Goal: Information Seeking & Learning: Check status

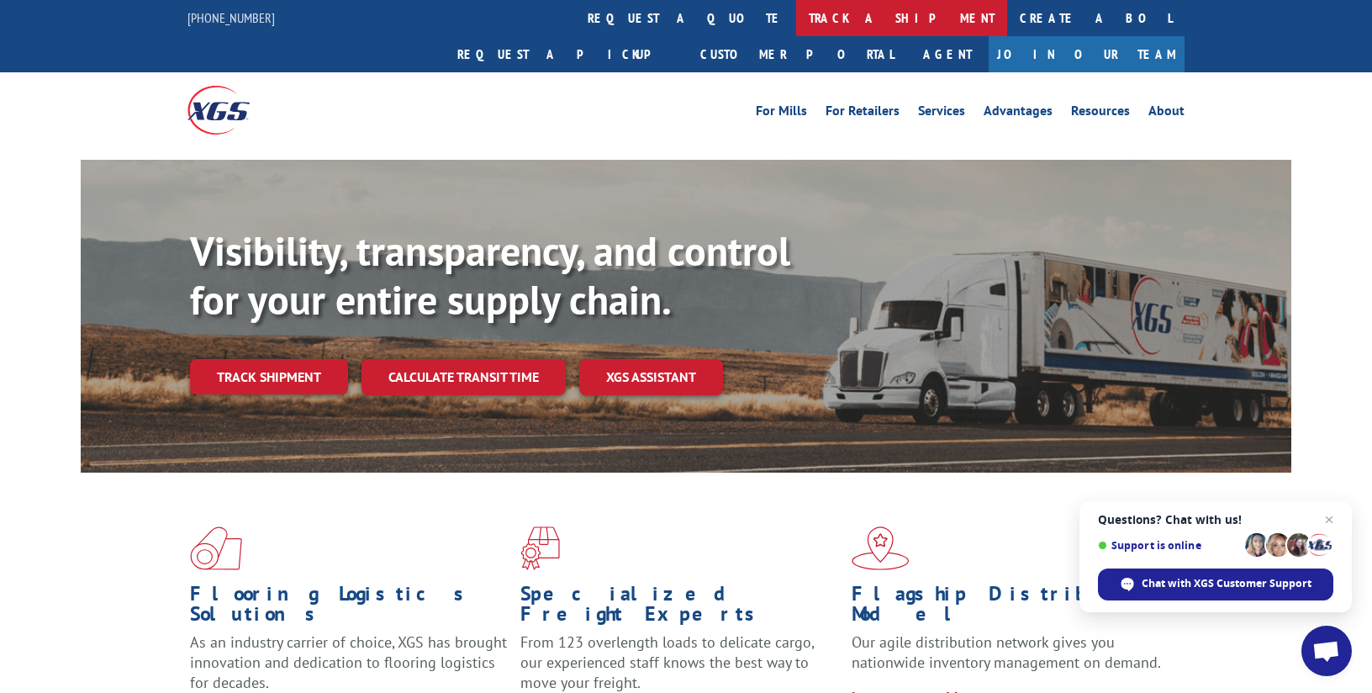
click at [796, 25] on link "track a shipment" at bounding box center [901, 18] width 211 height 36
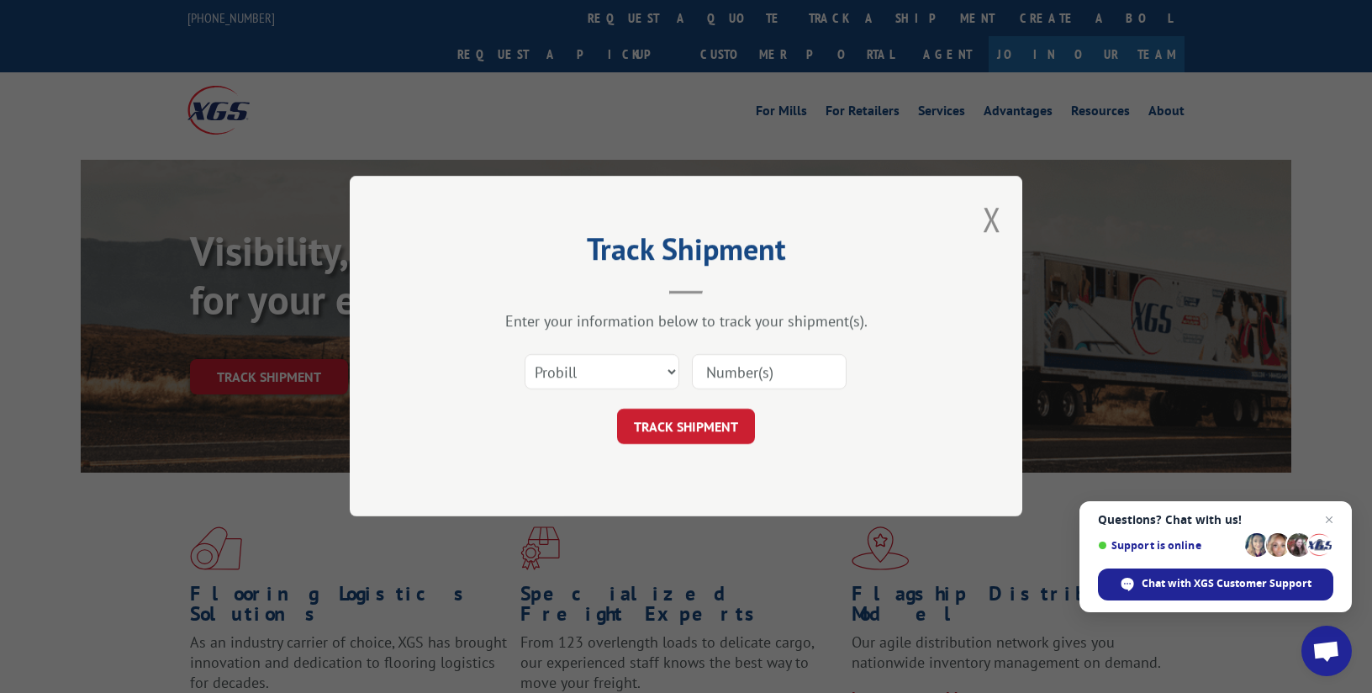
click at [737, 377] on input at bounding box center [769, 372] width 155 height 35
paste input "17597754"
type input "17597754"
click at [703, 442] on button "TRACK SHIPMENT" at bounding box center [686, 426] width 138 height 35
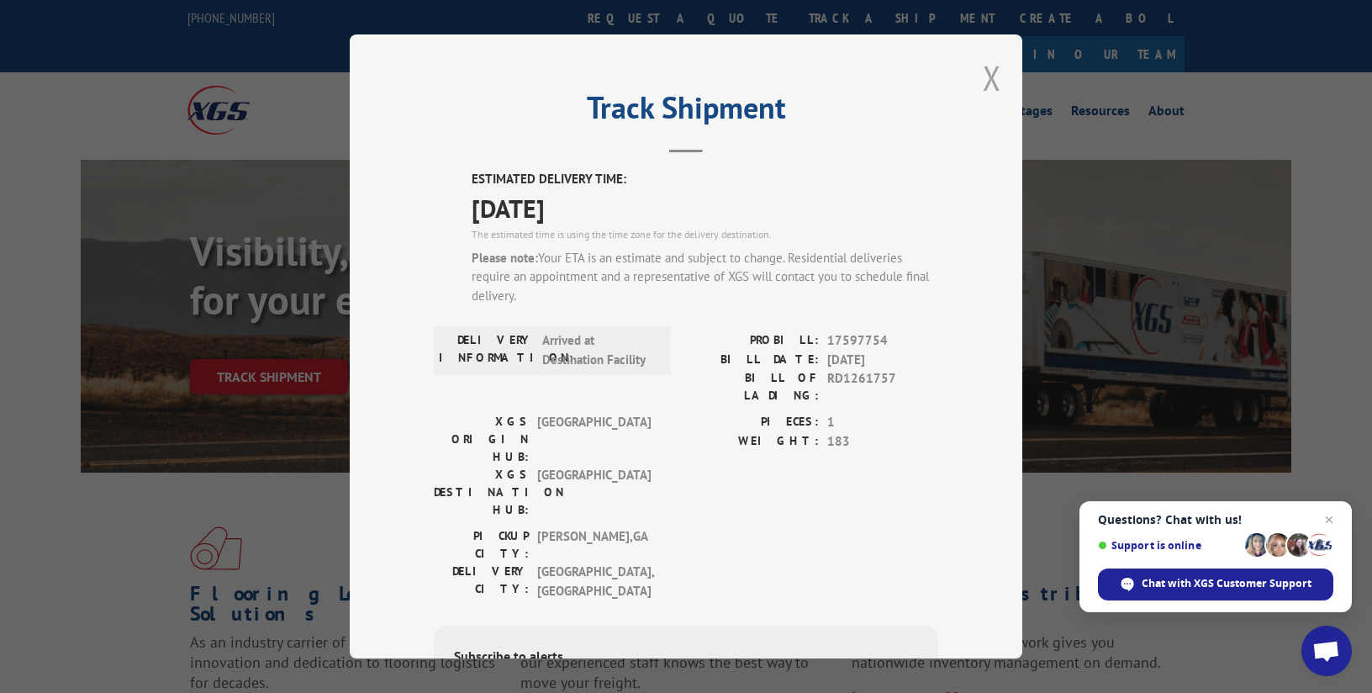
click at [992, 78] on button "Close modal" at bounding box center [992, 77] width 18 height 45
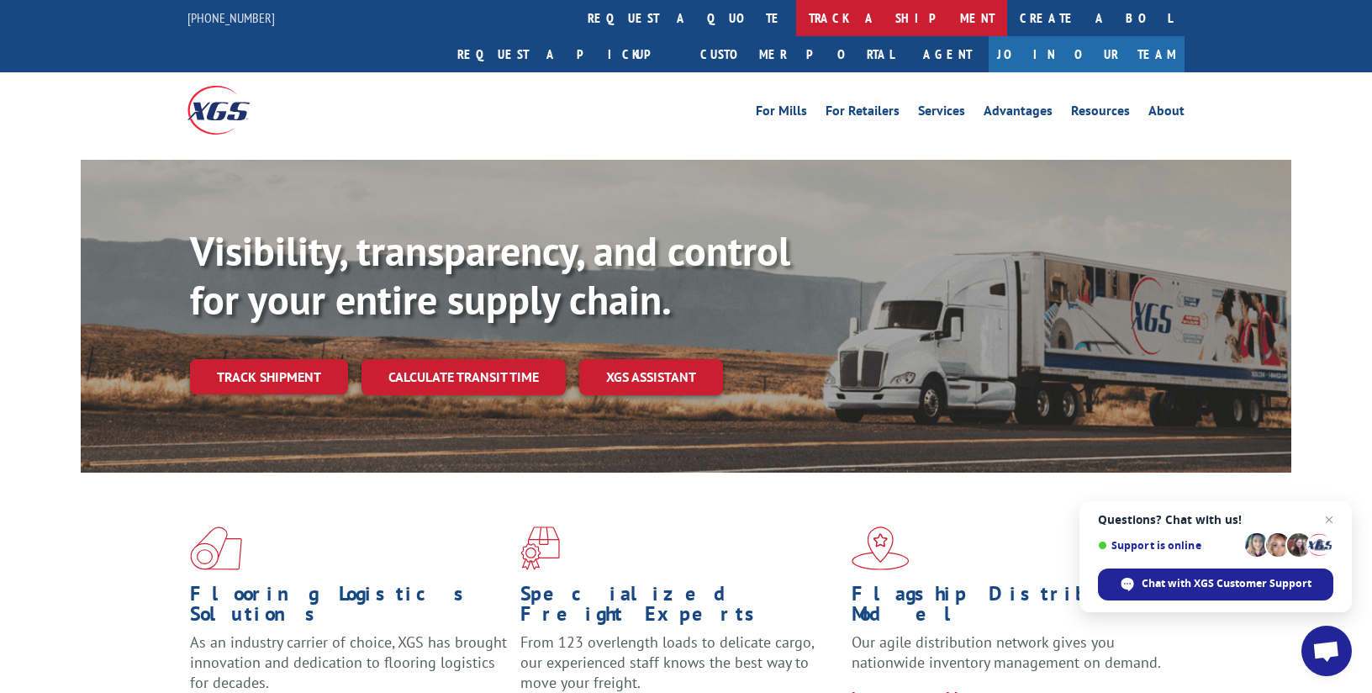
click at [796, 21] on link "track a shipment" at bounding box center [901, 18] width 211 height 36
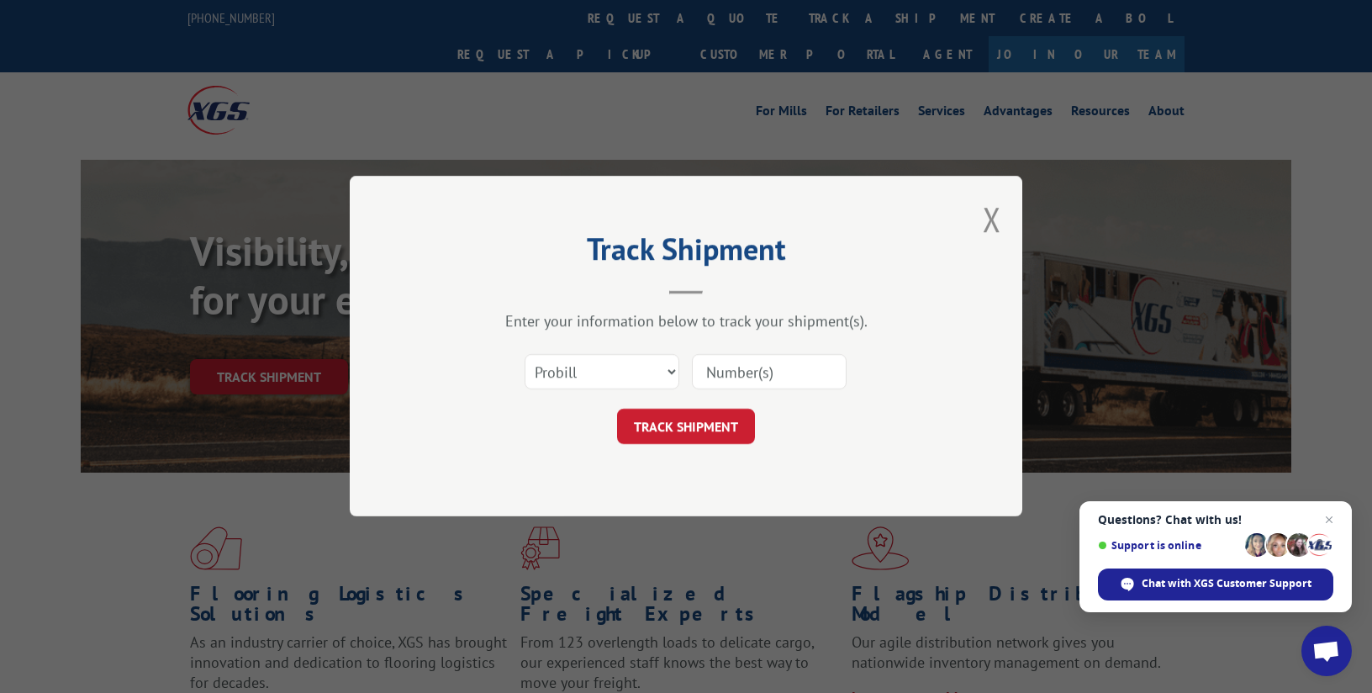
click at [729, 367] on input at bounding box center [769, 372] width 155 height 35
paste input "17597754"
type input "17597754"
click at [729, 429] on button "TRACK SHIPMENT" at bounding box center [686, 426] width 138 height 35
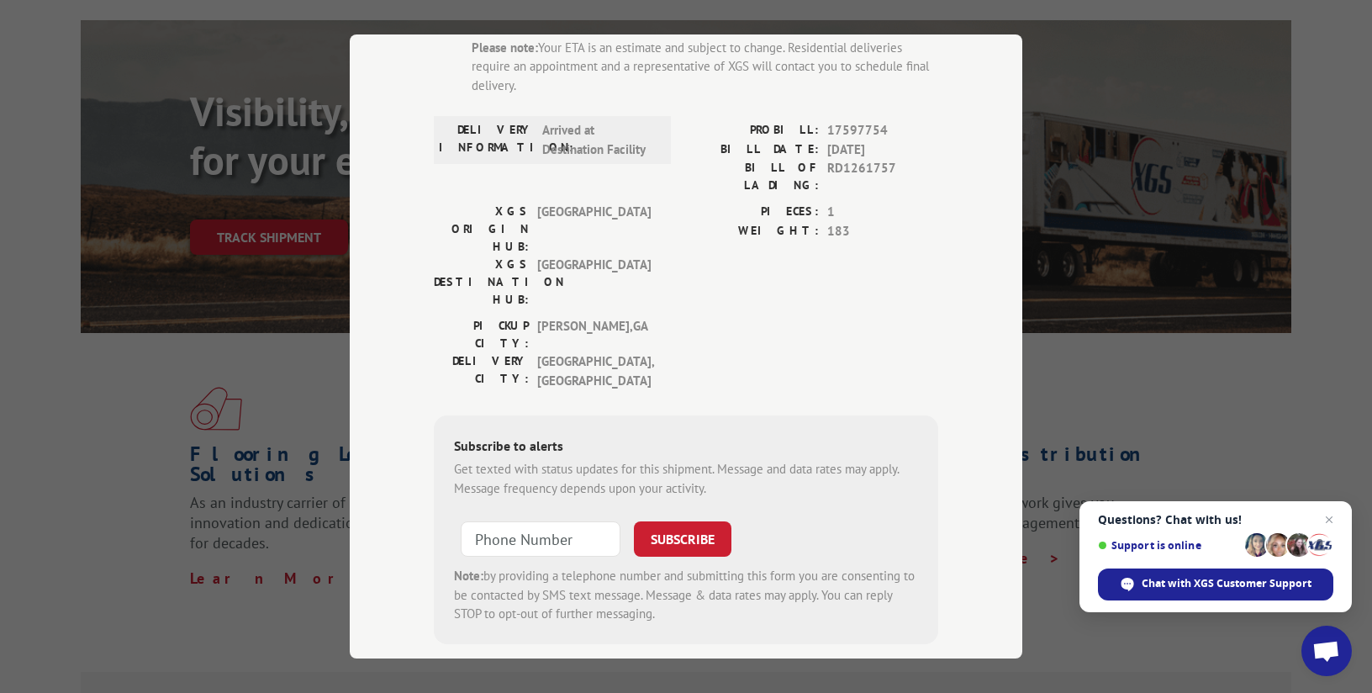
scroll to position [210, 0]
